Goal: Find specific page/section: Find specific page/section

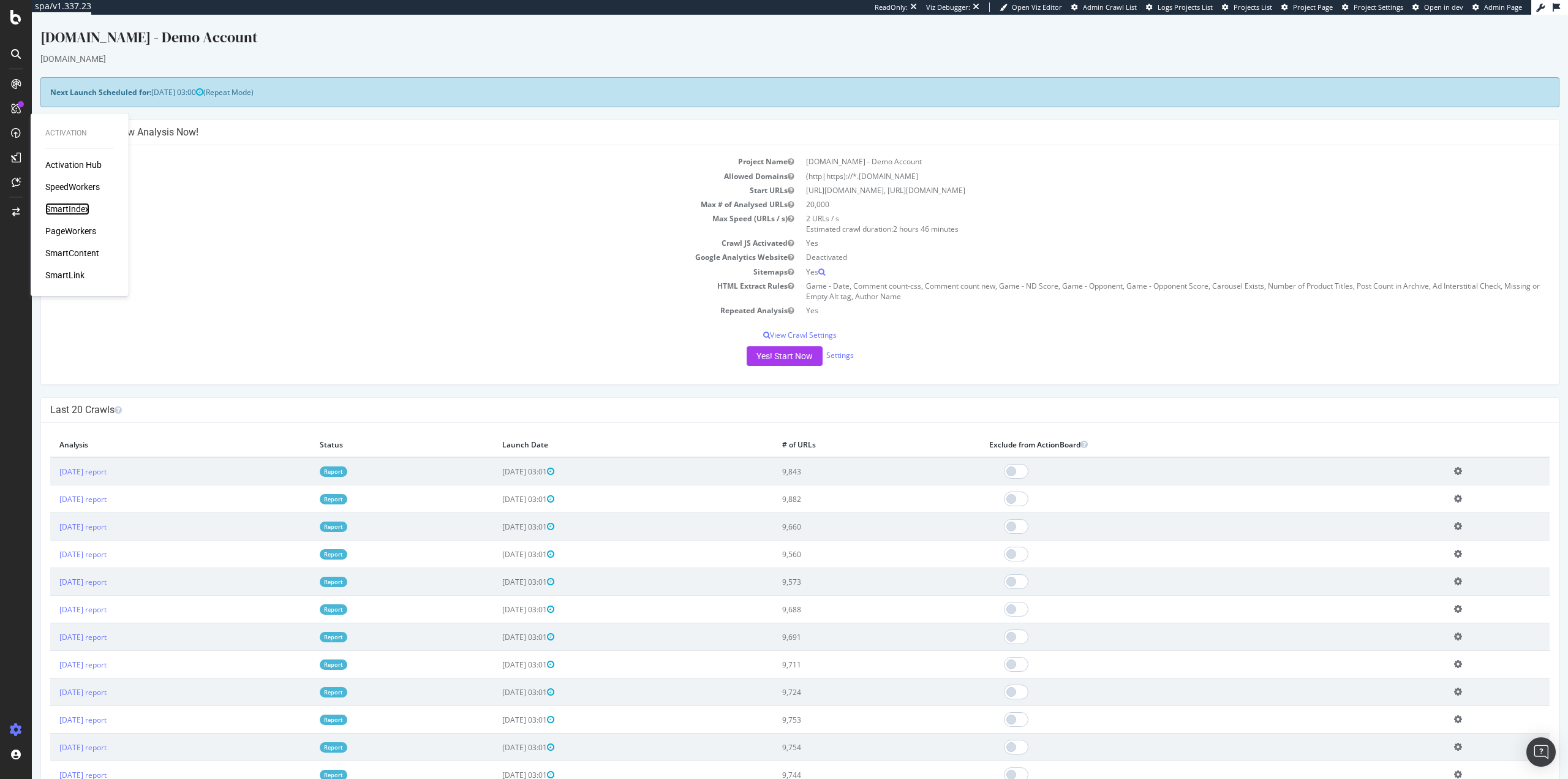
click at [79, 209] on div "SmartIndex" at bounding box center [67, 209] width 44 height 13
